Goal: Check status

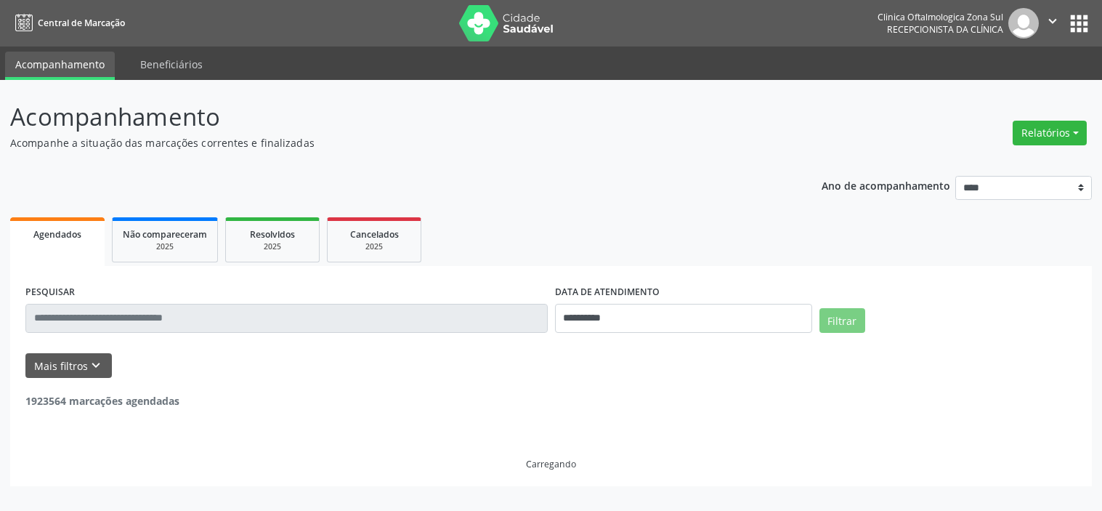
select select "*"
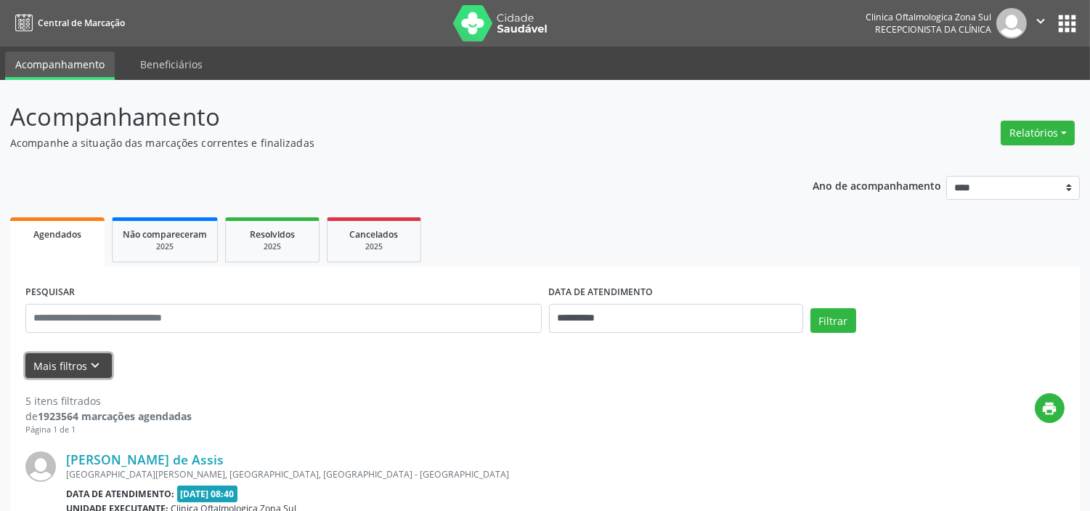
click at [63, 372] on button "Mais filtros keyboard_arrow_down" at bounding box center [68, 365] width 86 height 25
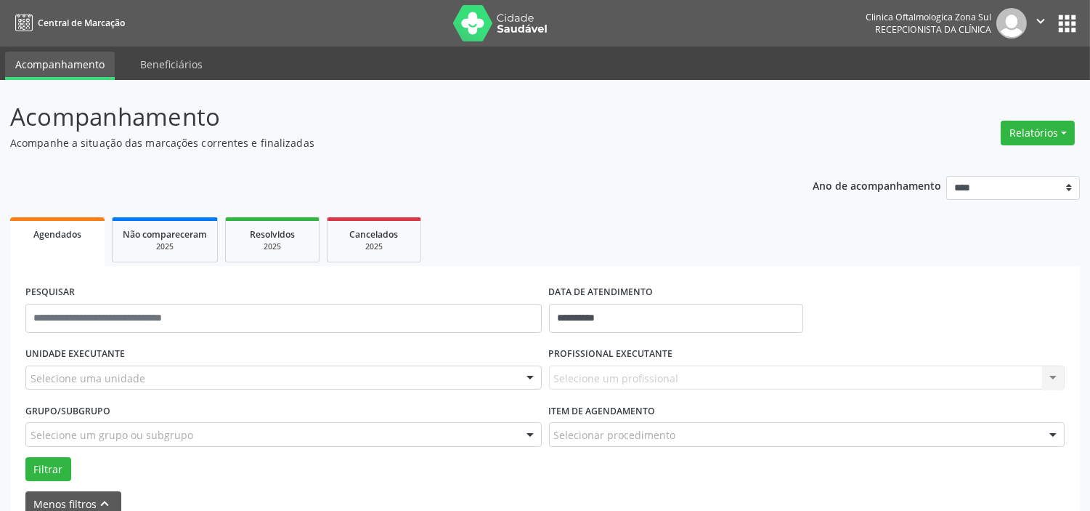
click at [162, 372] on div "Selecione uma unidade" at bounding box center [283, 377] width 516 height 25
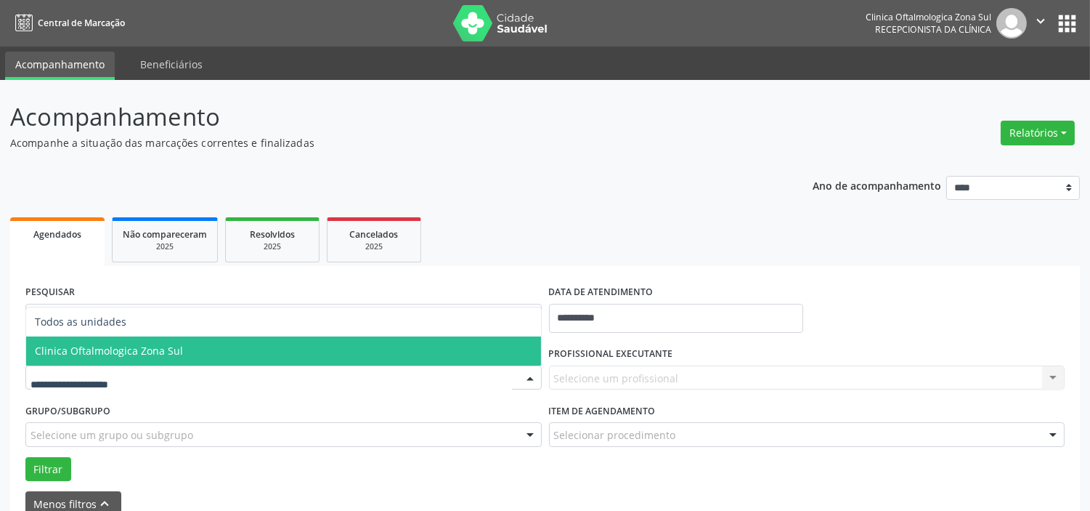
click at [174, 351] on span "Clinica Oftalmologica Zona Sul" at bounding box center [109, 350] width 148 height 14
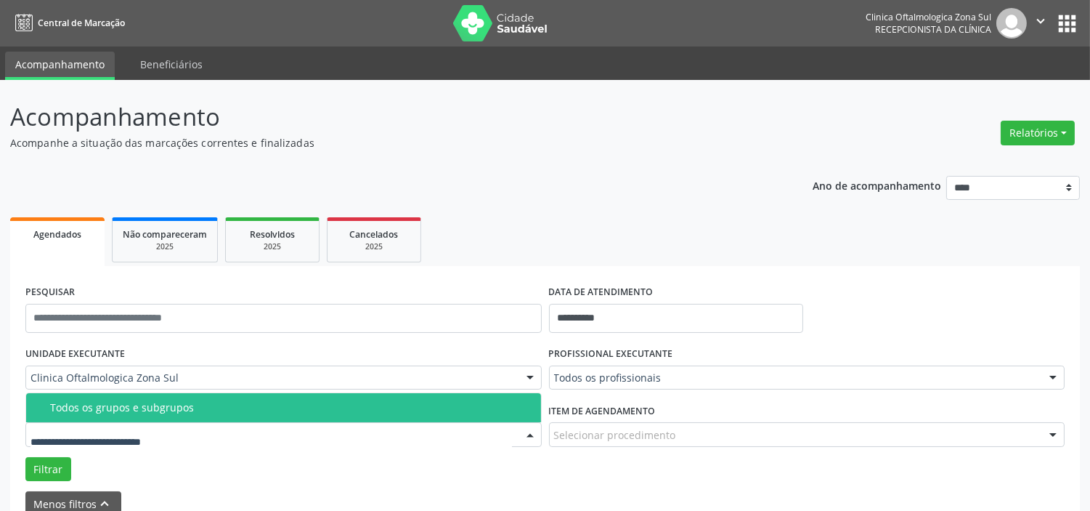
click at [192, 402] on div "Todos os grupos e subgrupos" at bounding box center [291, 408] width 482 height 12
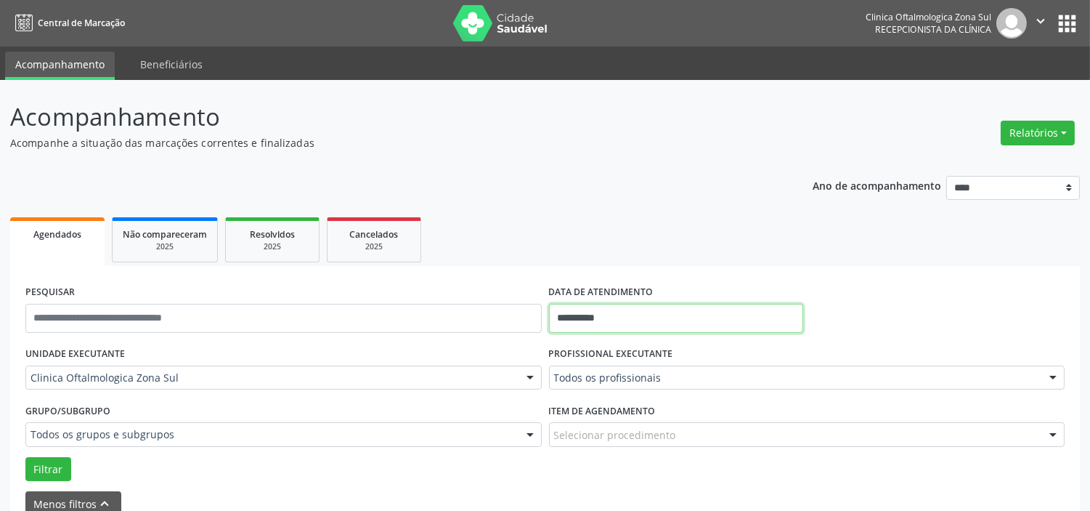
click at [636, 313] on input "**********" at bounding box center [676, 318] width 254 height 29
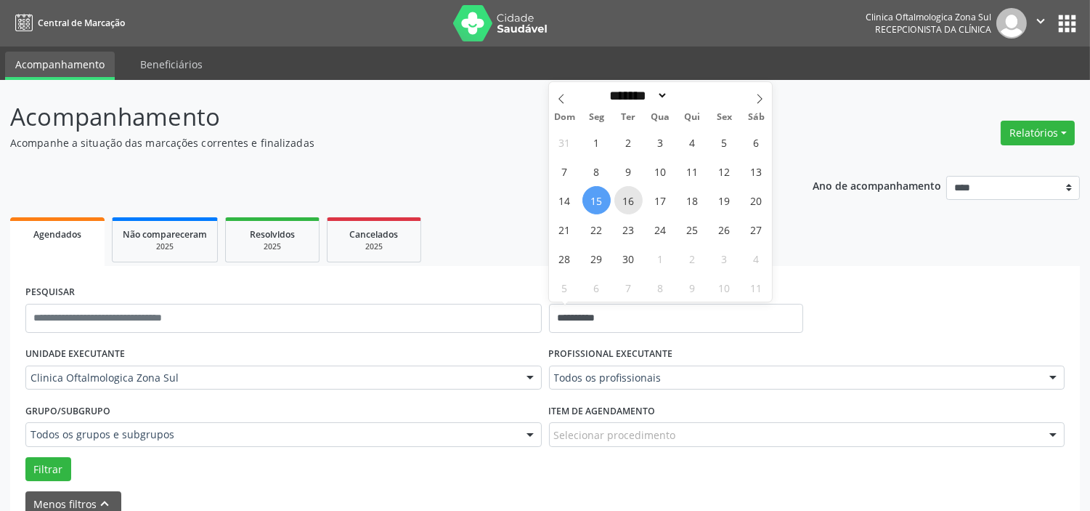
click at [627, 191] on span "16" at bounding box center [628, 200] width 28 height 28
type input "**********"
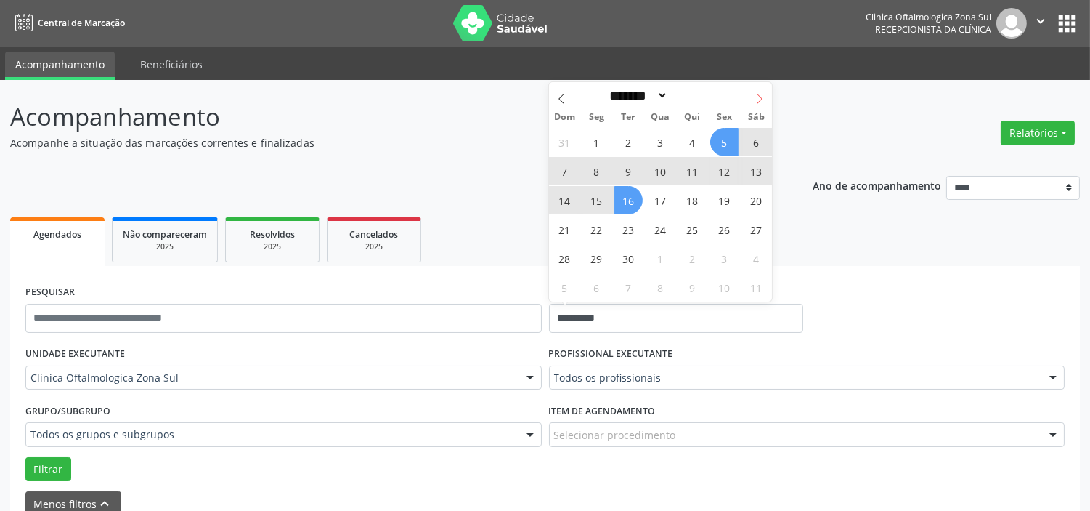
click at [760, 96] on icon at bounding box center [760, 99] width 10 height 10
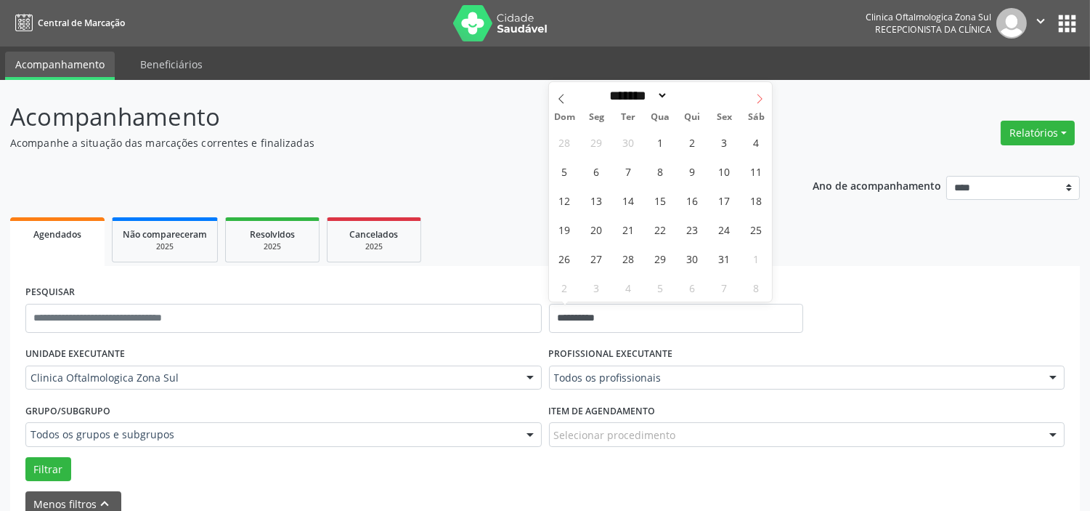
click at [760, 96] on icon at bounding box center [760, 99] width 10 height 10
select select "**"
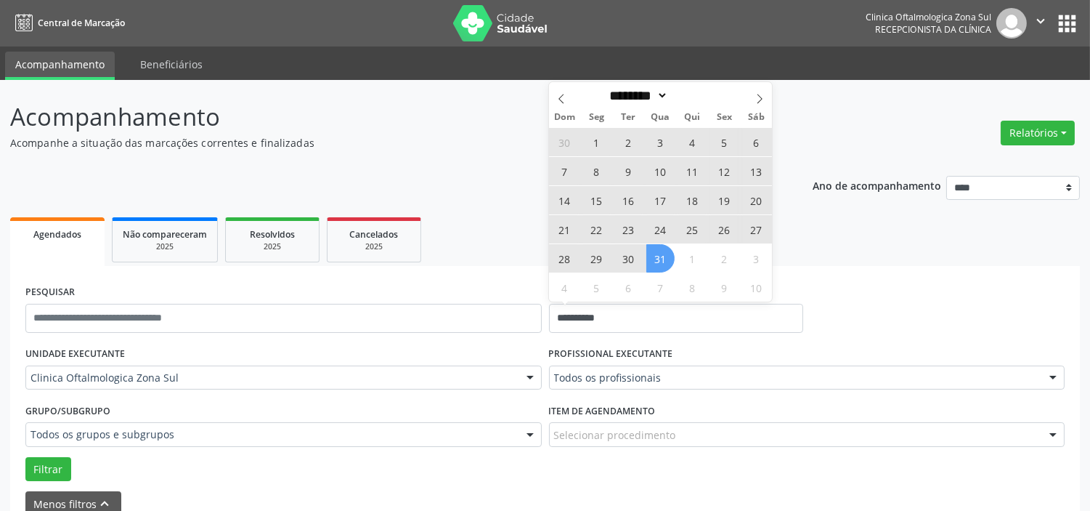
click at [666, 255] on span "31" at bounding box center [660, 258] width 28 height 28
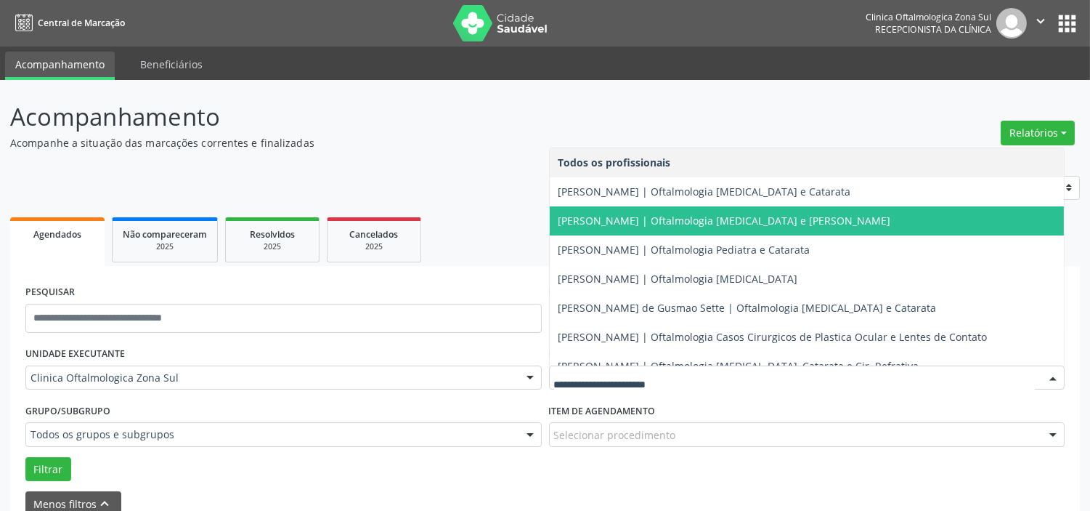
click at [622, 222] on span "[PERSON_NAME] | Oftalmologia [MEDICAL_DATA] e [PERSON_NAME]" at bounding box center [724, 221] width 333 height 14
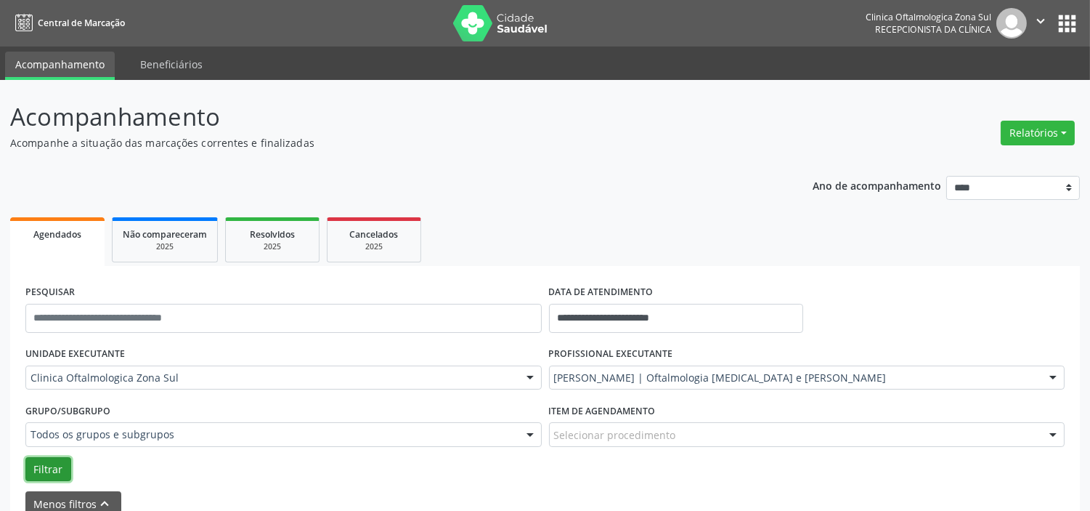
click at [62, 472] on button "Filtrar" at bounding box center [48, 469] width 46 height 25
click at [1038, 20] on icon "" at bounding box center [1041, 21] width 16 height 16
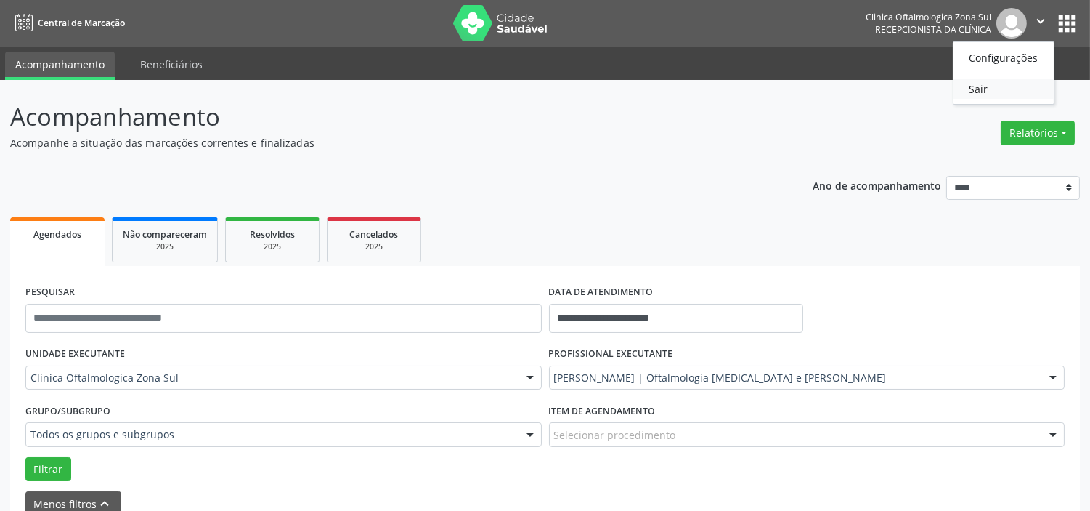
click at [1002, 87] on link "Sair" at bounding box center [1004, 88] width 100 height 20
